Goal: Transaction & Acquisition: Purchase product/service

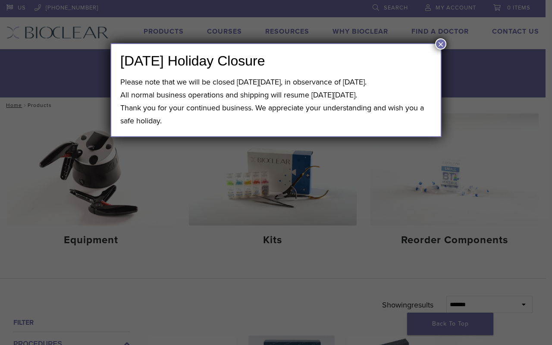
click at [439, 44] on button "×" at bounding box center [440, 43] width 11 height 11
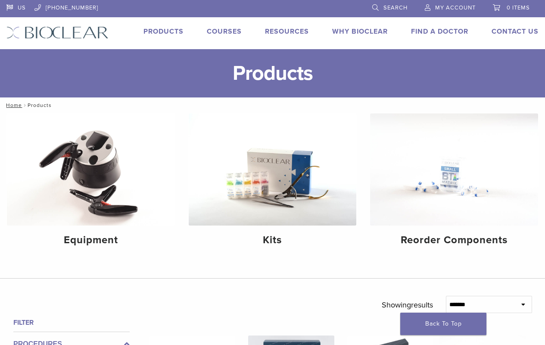
click at [273, 25] on div "US 1.855.712.5327 Search My Account 0 items Cart No products in the cart. Back …" at bounding box center [272, 24] width 545 height 49
click at [511, 6] on span "0 items" at bounding box center [518, 7] width 23 height 7
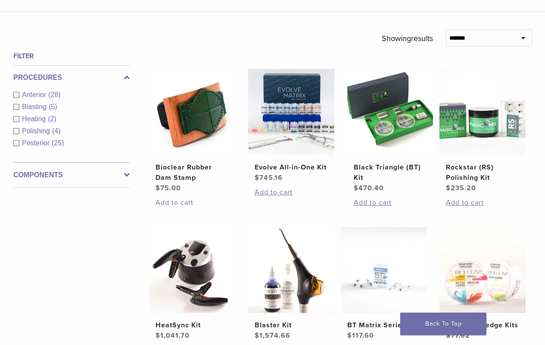
click at [192, 203] on link "Add to cart" at bounding box center [192, 202] width 73 height 10
